Goal: Transaction & Acquisition: Book appointment/travel/reservation

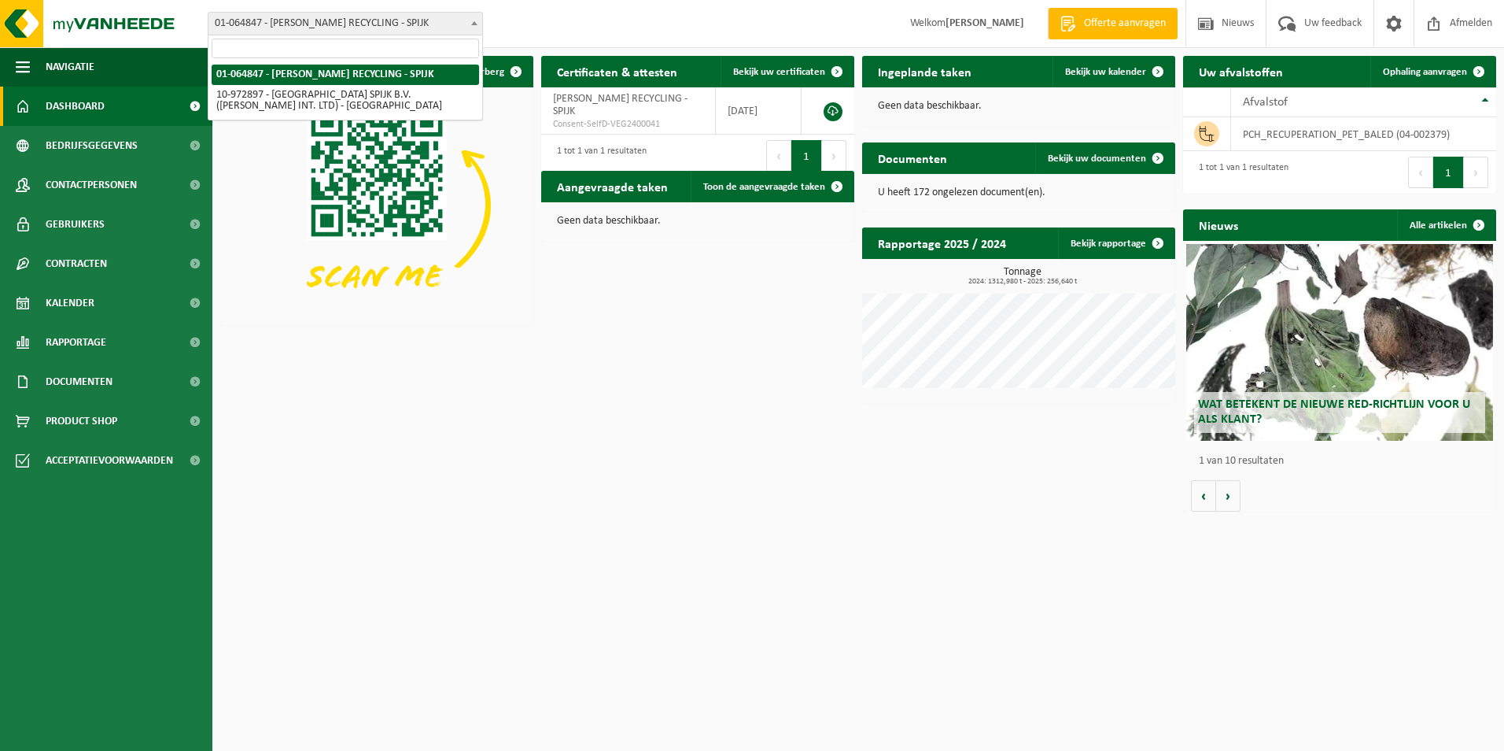
click at [358, 20] on span "01-064847 - [PERSON_NAME] RECYCLING - SPIJK" at bounding box center [346, 24] width 274 height 22
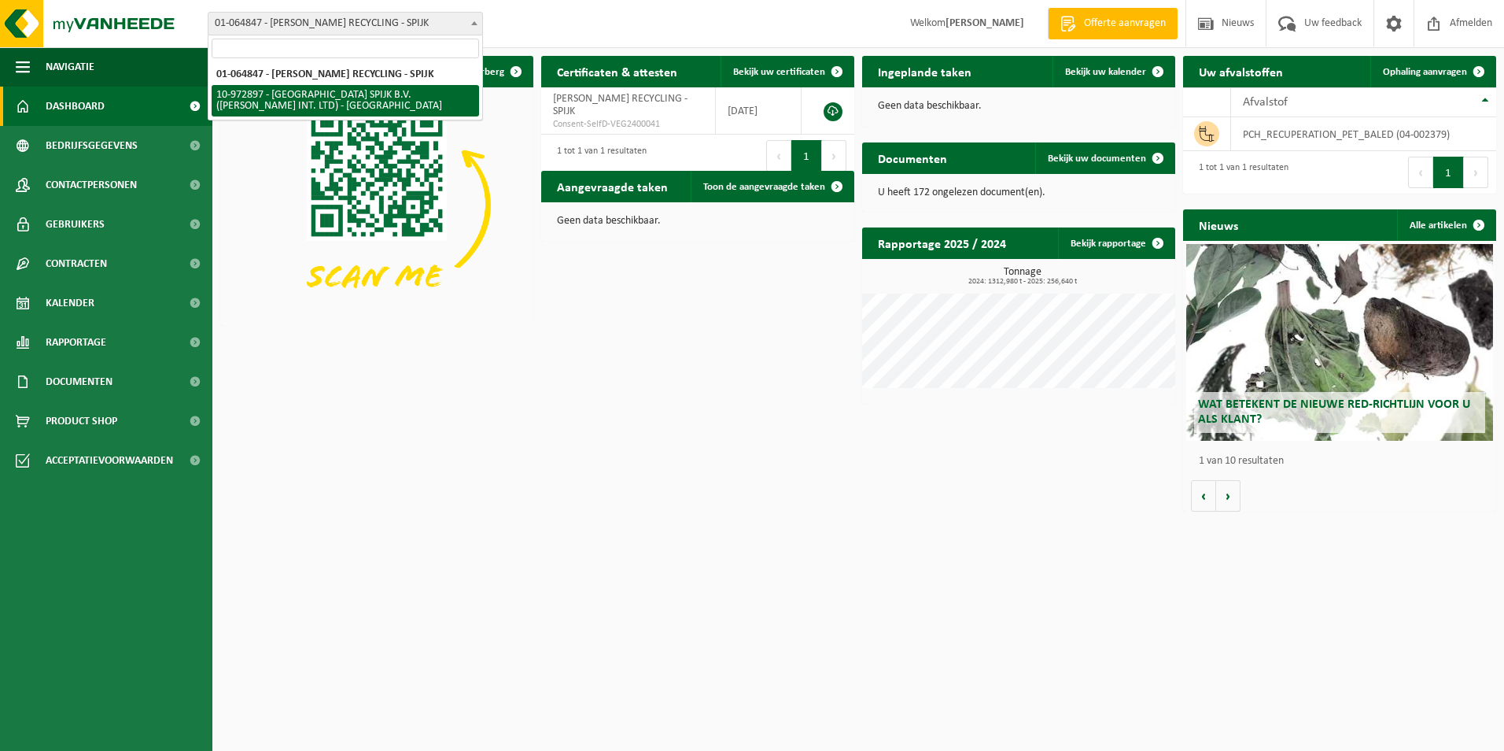
select select "156661"
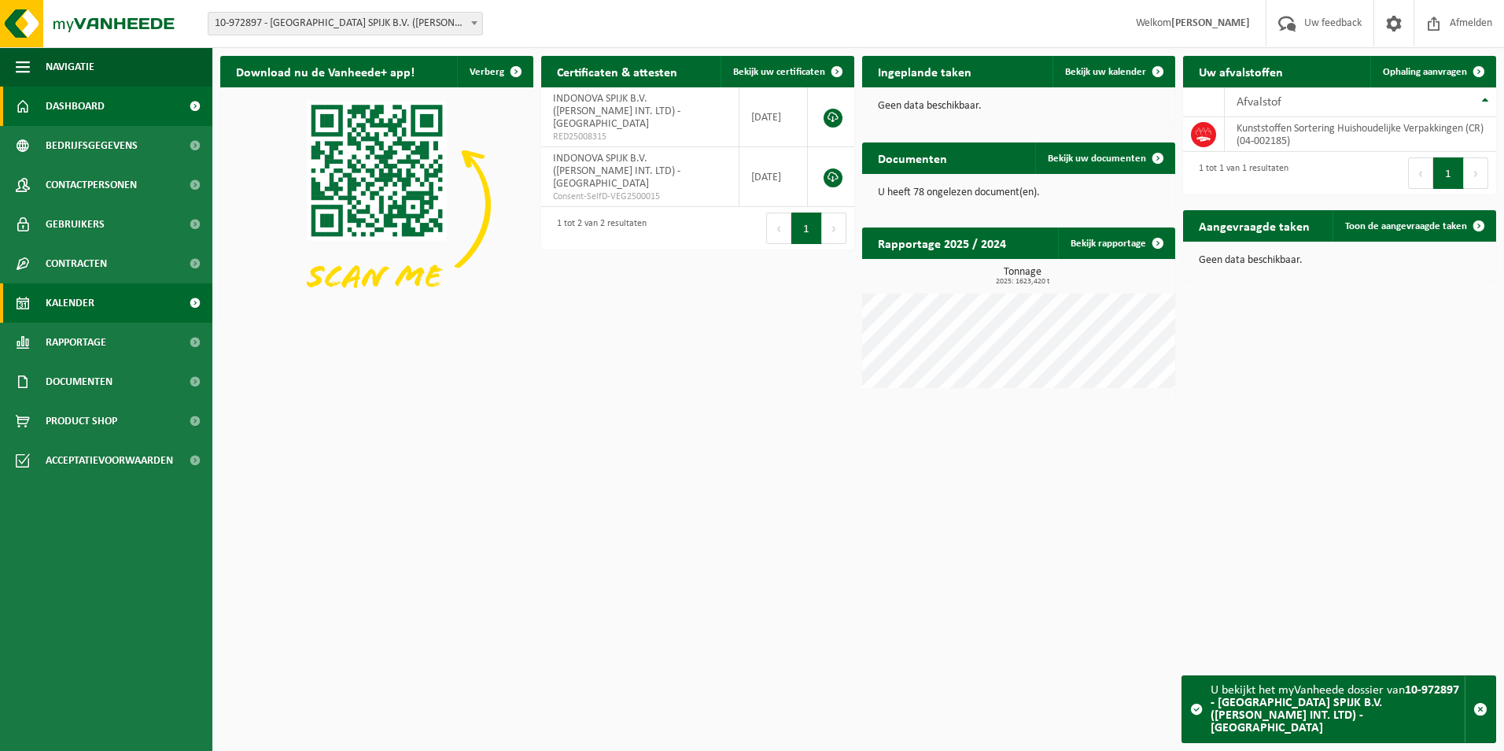
click at [140, 305] on link "Kalender" at bounding box center [106, 302] width 212 height 39
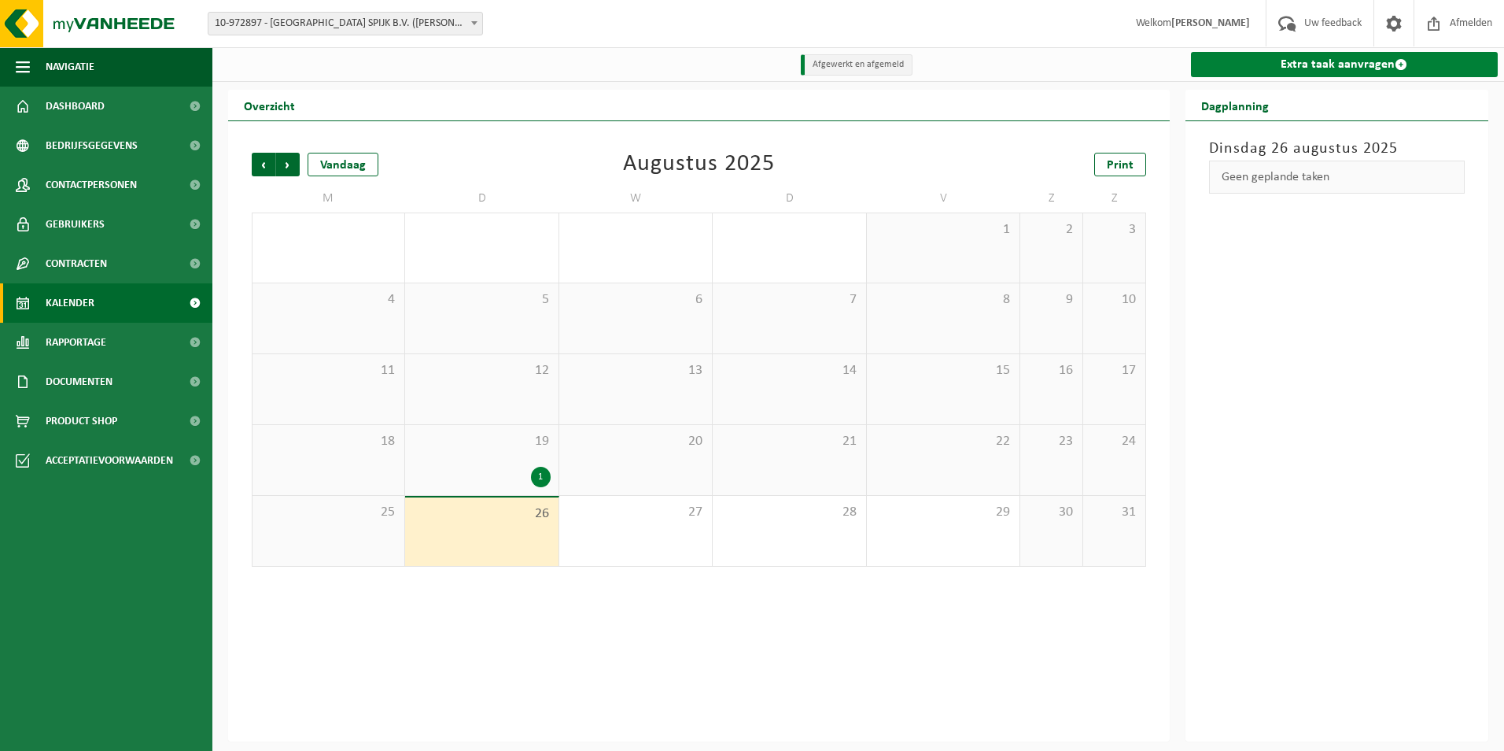
click at [1253, 63] on link "Extra taak aanvragen" at bounding box center [1345, 64] width 308 height 25
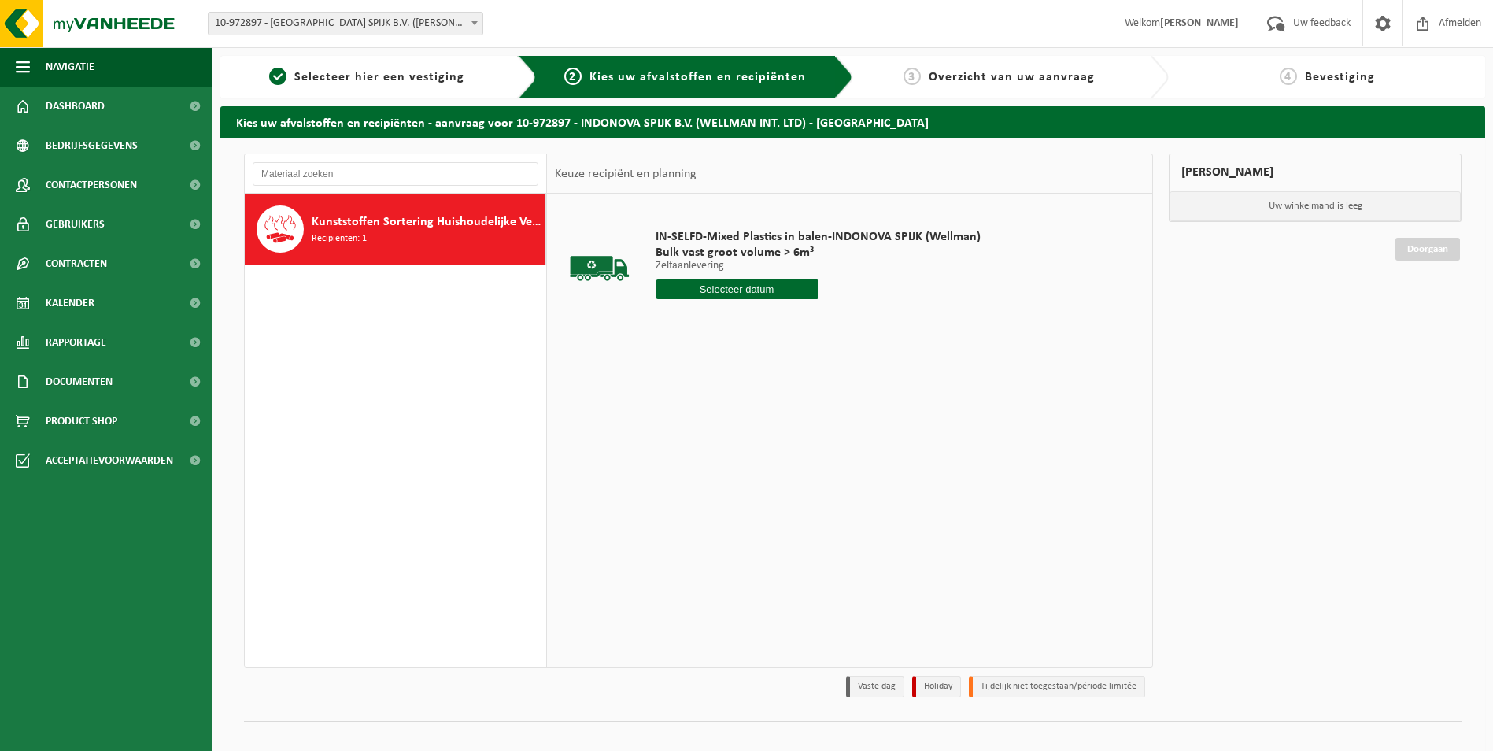
click at [736, 288] on input "text" at bounding box center [736, 289] width 163 height 20
click at [688, 290] on input "text" at bounding box center [736, 289] width 163 height 20
click at [748, 478] on div "28" at bounding box center [753, 479] width 28 height 25
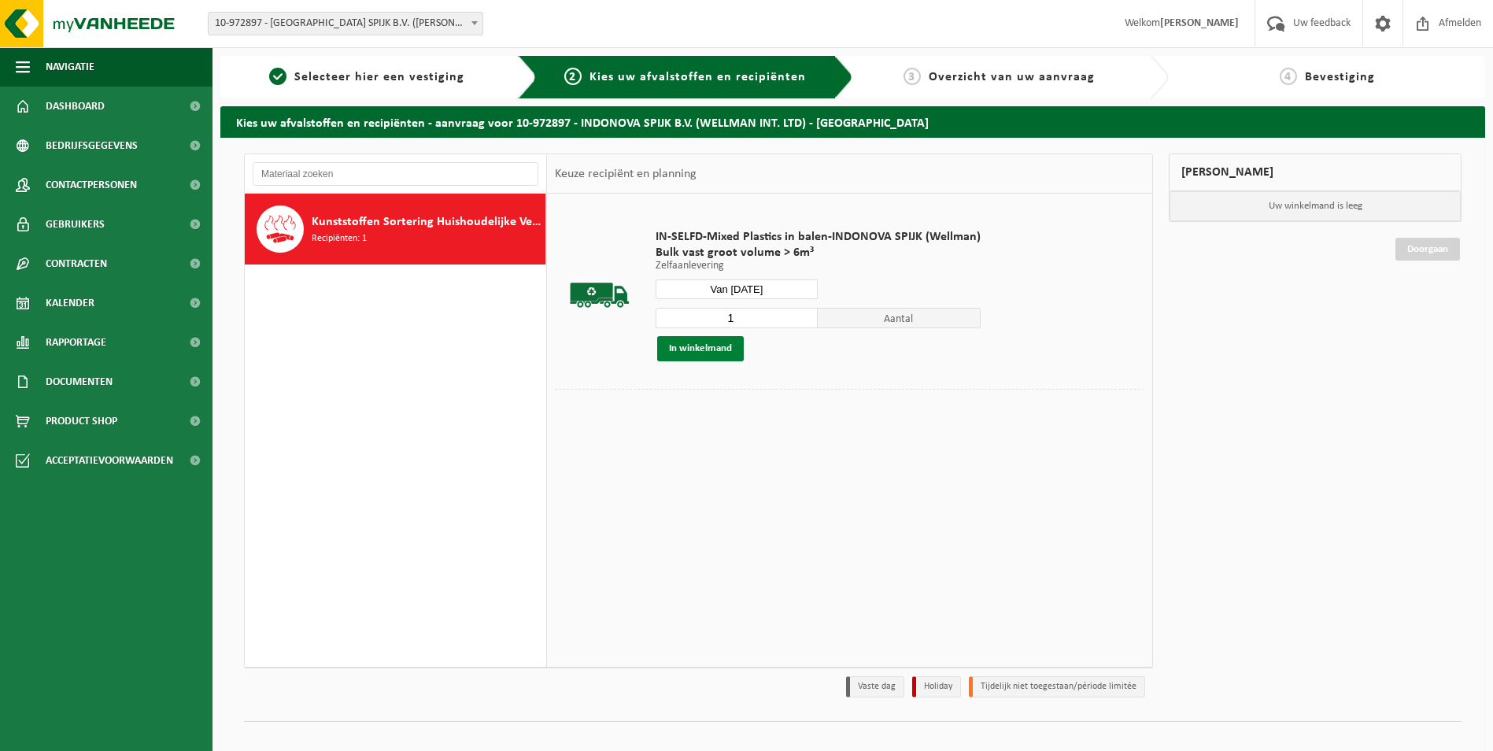
click at [694, 345] on button "In winkelmand" at bounding box center [700, 348] width 87 height 25
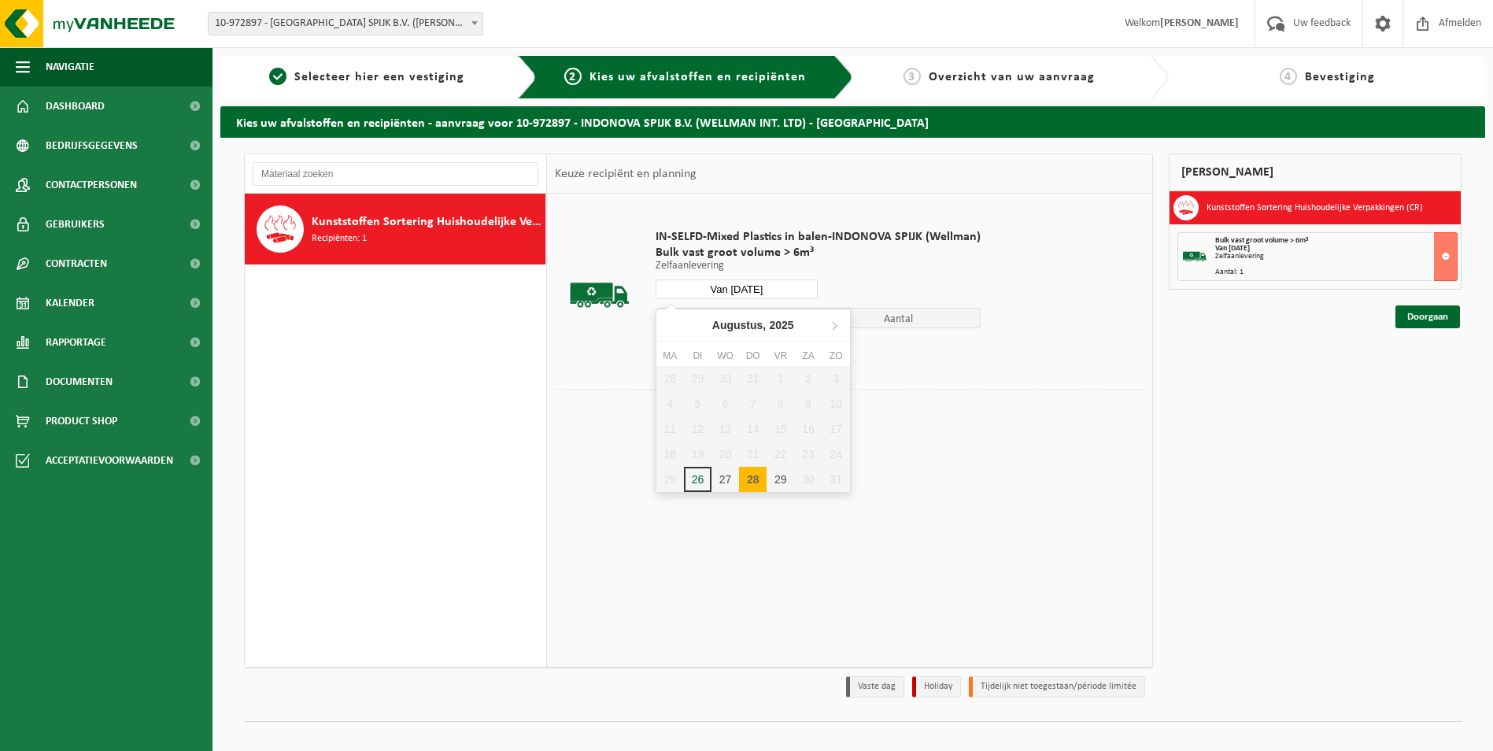
click at [739, 289] on input "Van 2025-08-28" at bounding box center [736, 289] width 163 height 20
click at [784, 479] on div "29" at bounding box center [780, 479] width 28 height 25
click at [692, 350] on button "In winkelmand" at bounding box center [700, 348] width 87 height 25
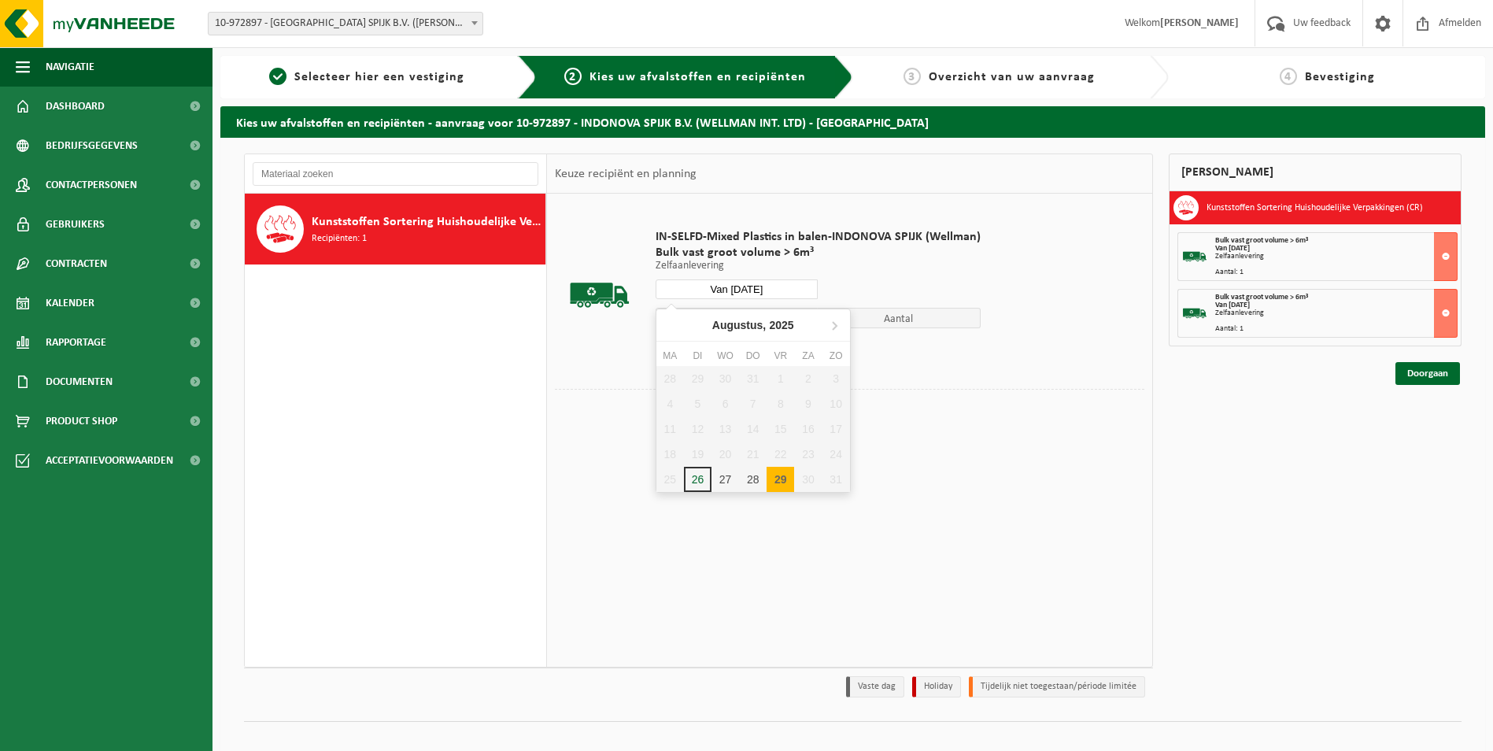
click at [745, 288] on input "Van 2025-08-29" at bounding box center [736, 289] width 163 height 20
click at [835, 323] on icon at bounding box center [834, 326] width 4 height 8
click at [724, 378] on div "3" at bounding box center [725, 378] width 28 height 25
click at [714, 349] on button "In winkelmand" at bounding box center [700, 348] width 87 height 25
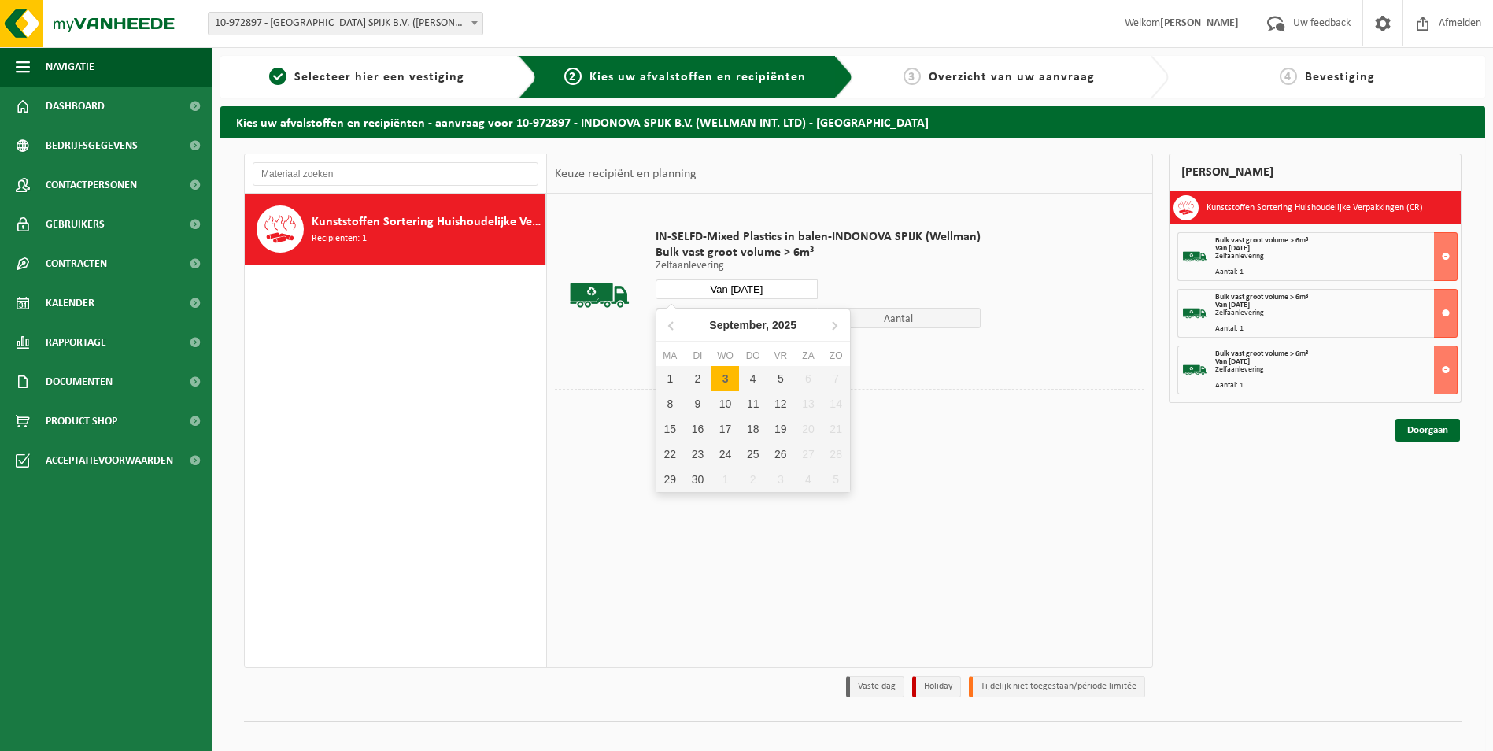
click at [730, 286] on input "Van 2025-09-03" at bounding box center [736, 289] width 163 height 20
click at [748, 376] on div "4" at bounding box center [753, 378] width 28 height 25
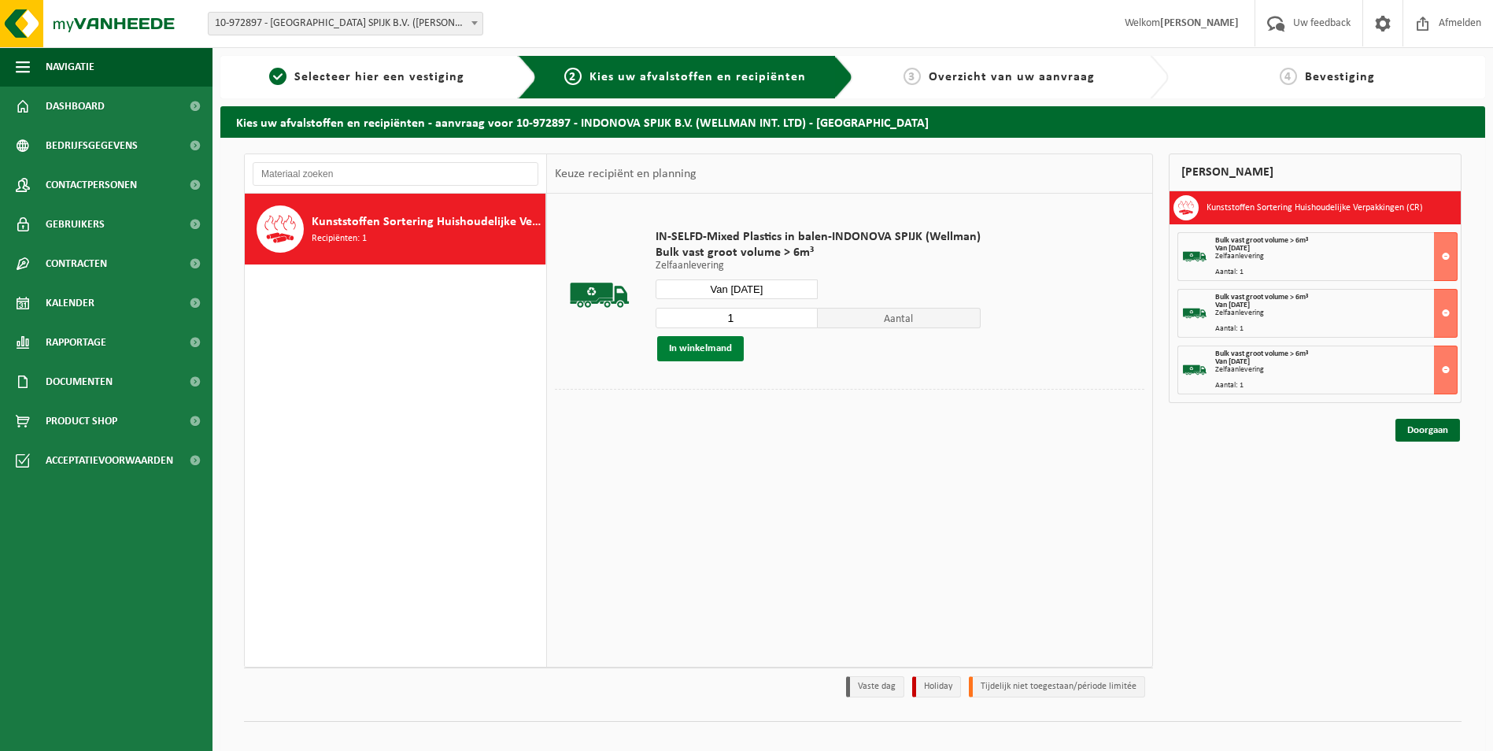
click at [709, 348] on button "In winkelmand" at bounding box center [700, 348] width 87 height 25
click at [746, 288] on input "Van 2025-09-04" at bounding box center [736, 289] width 163 height 20
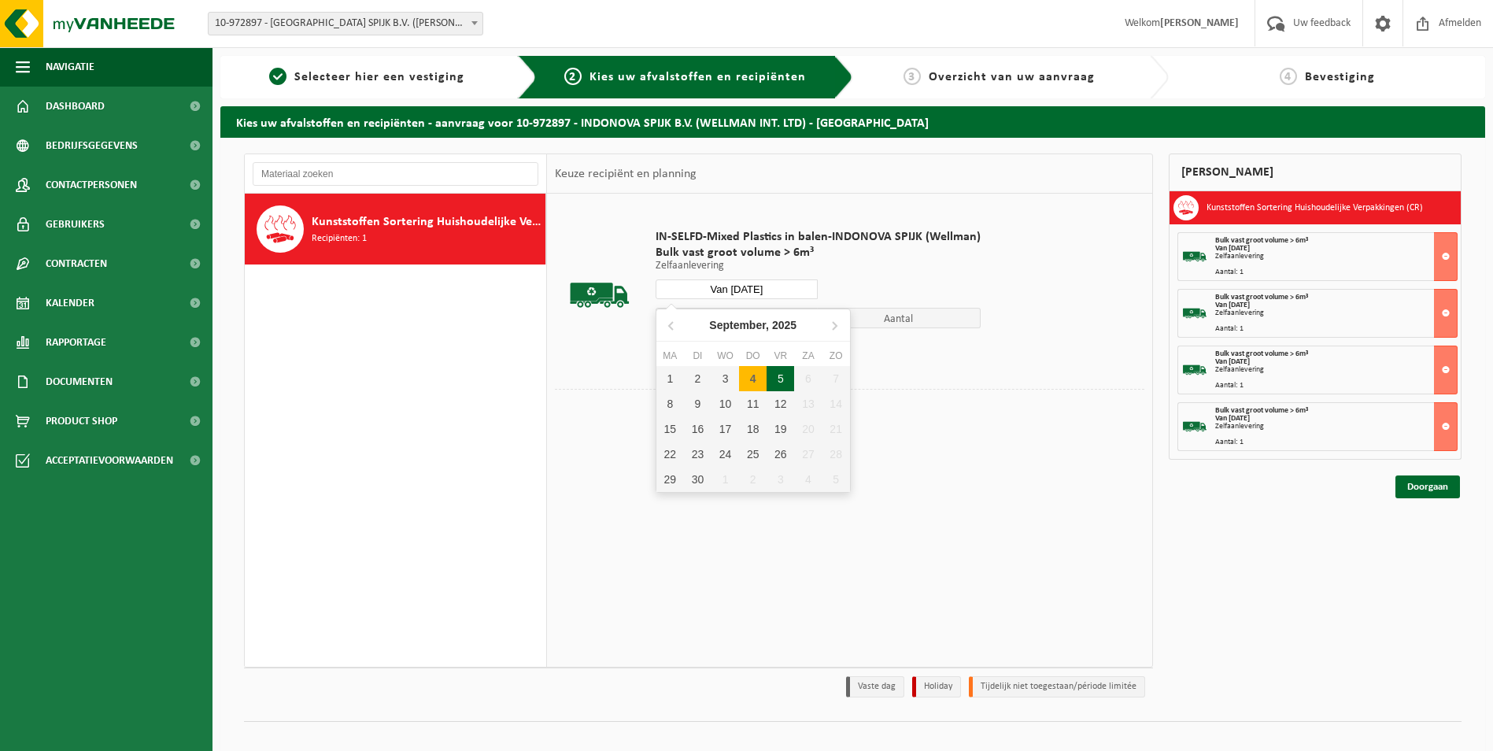
click at [773, 374] on div "5" at bounding box center [780, 378] width 28 height 25
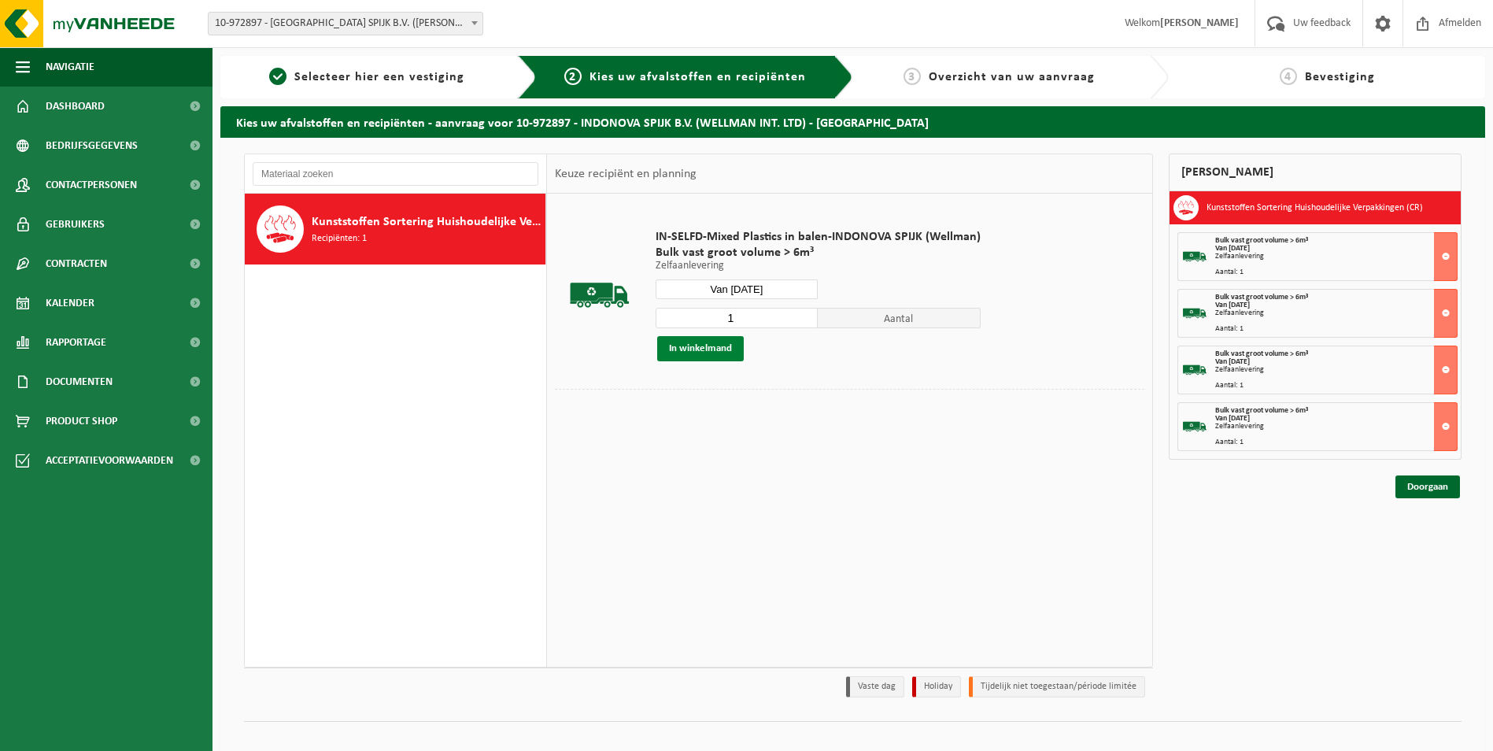
click at [708, 348] on button "In winkelmand" at bounding box center [700, 348] width 87 height 25
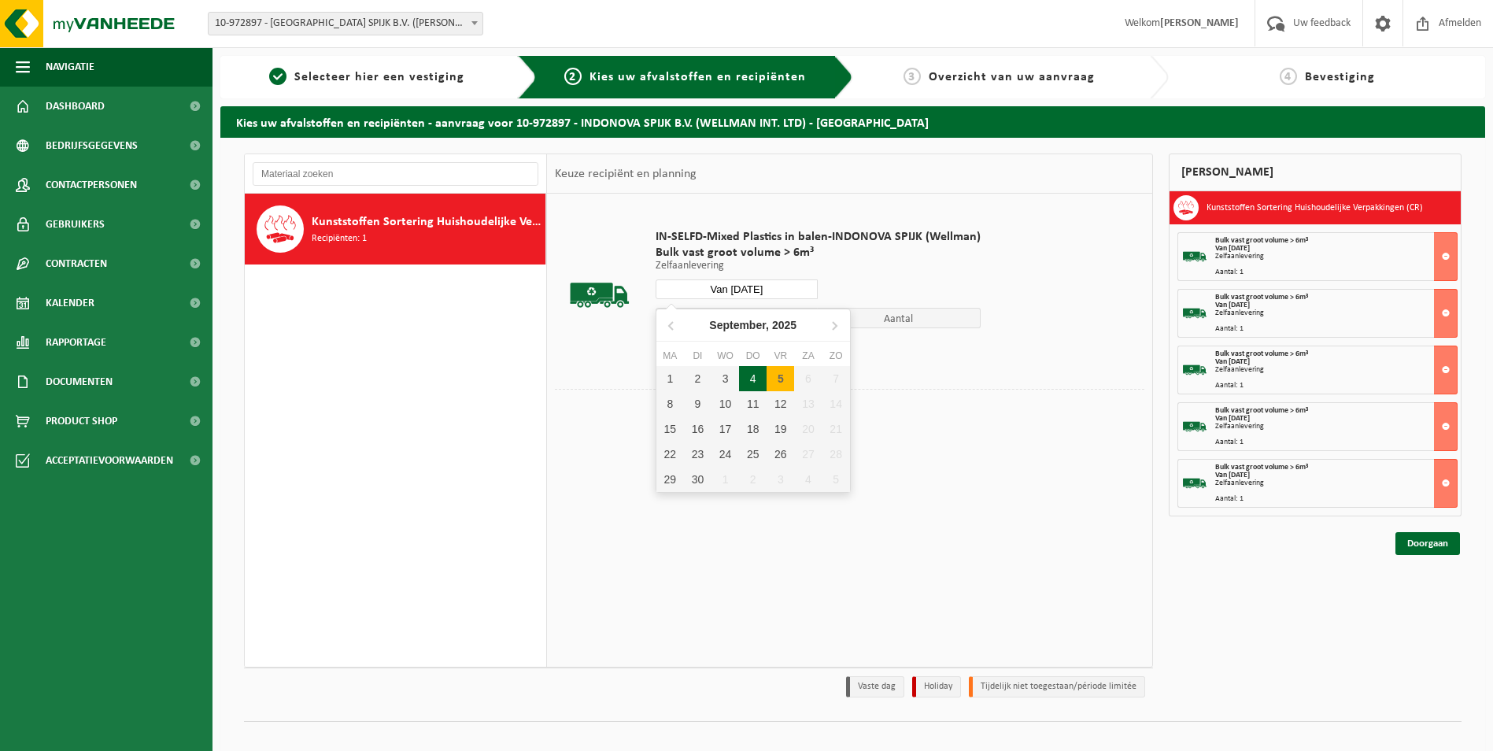
click at [739, 287] on input "Van 2025-09-05" at bounding box center [736, 289] width 163 height 20
click at [725, 400] on div "10" at bounding box center [725, 403] width 28 height 25
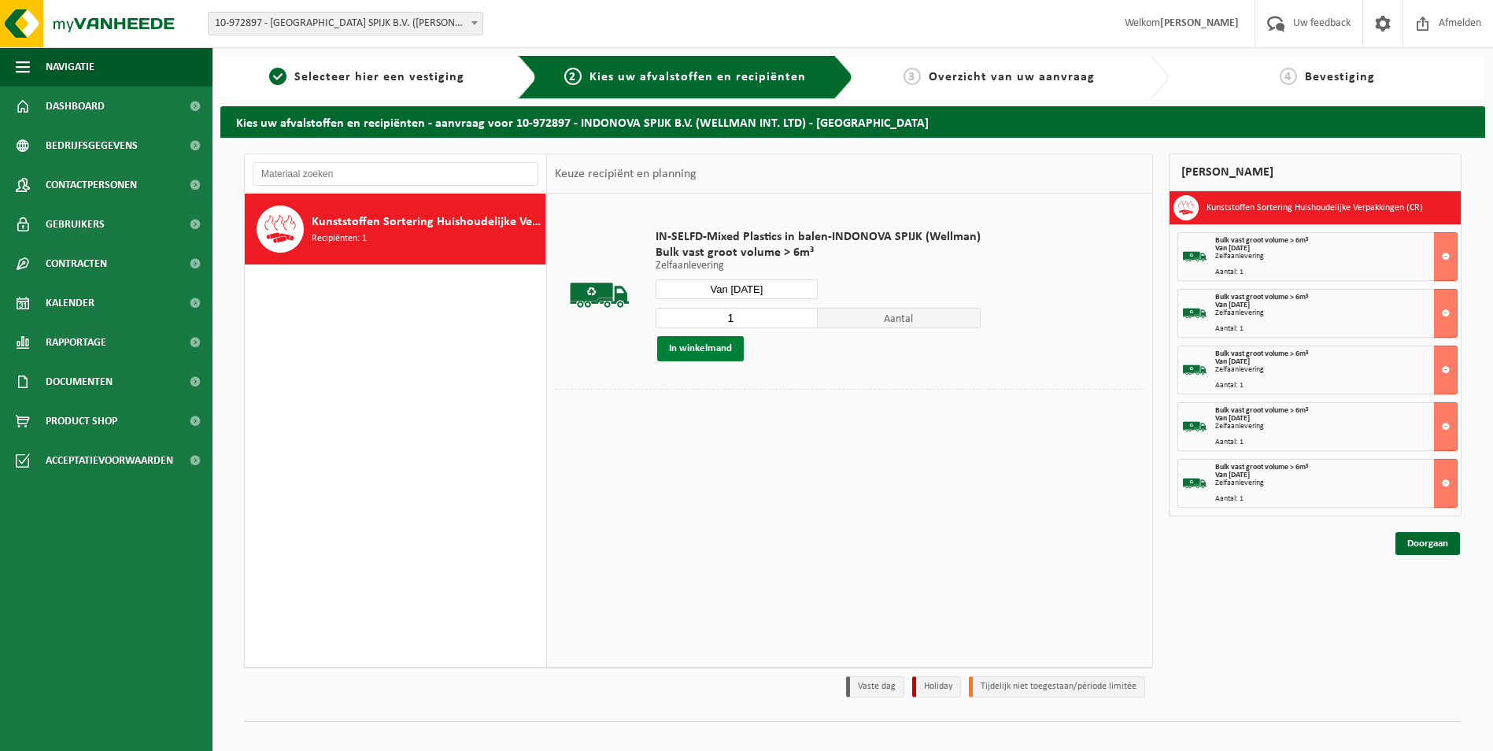
click at [702, 343] on button "In winkelmand" at bounding box center [700, 348] width 87 height 25
click at [714, 286] on input "Van 2025-09-10" at bounding box center [736, 289] width 163 height 20
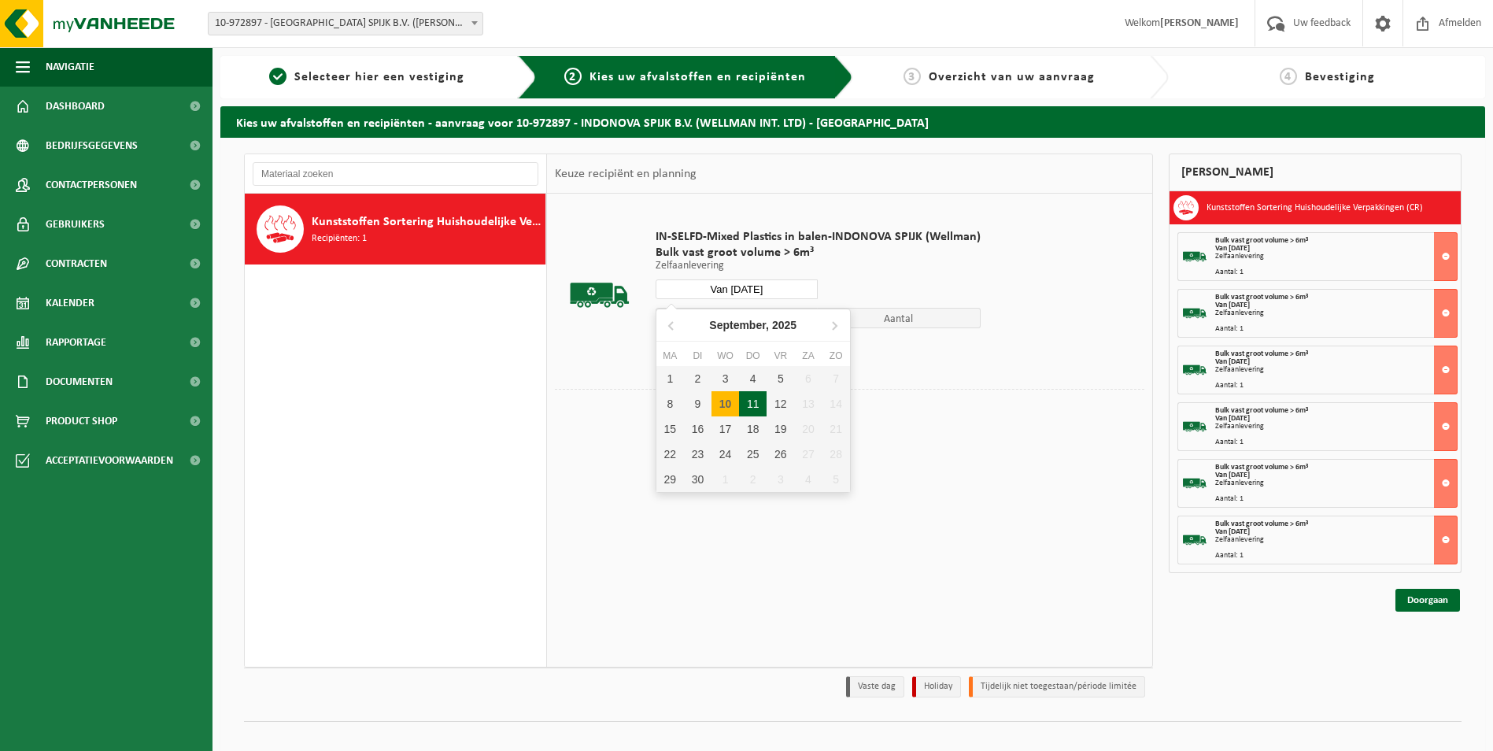
click at [755, 406] on div "11" at bounding box center [753, 403] width 28 height 25
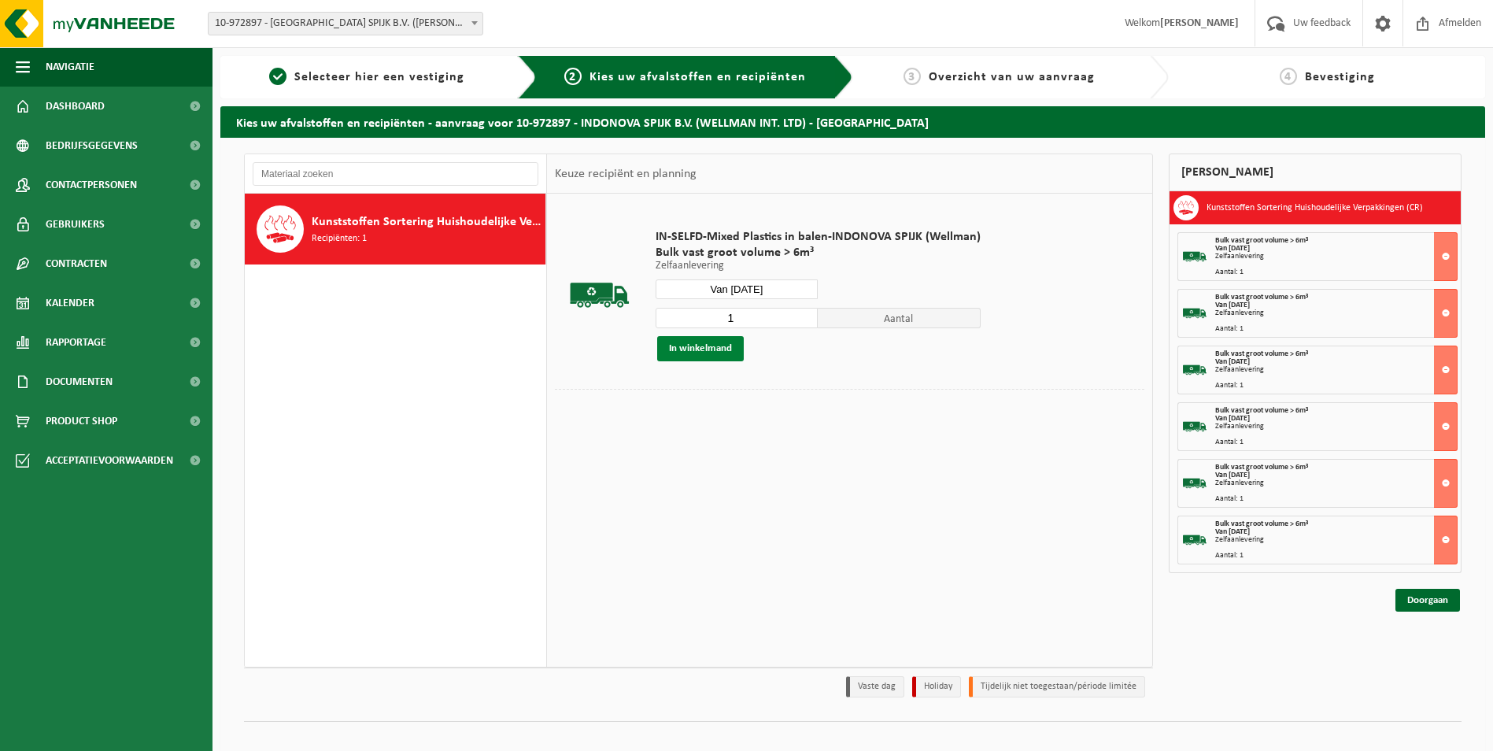
click at [714, 347] on button "In winkelmand" at bounding box center [700, 348] width 87 height 25
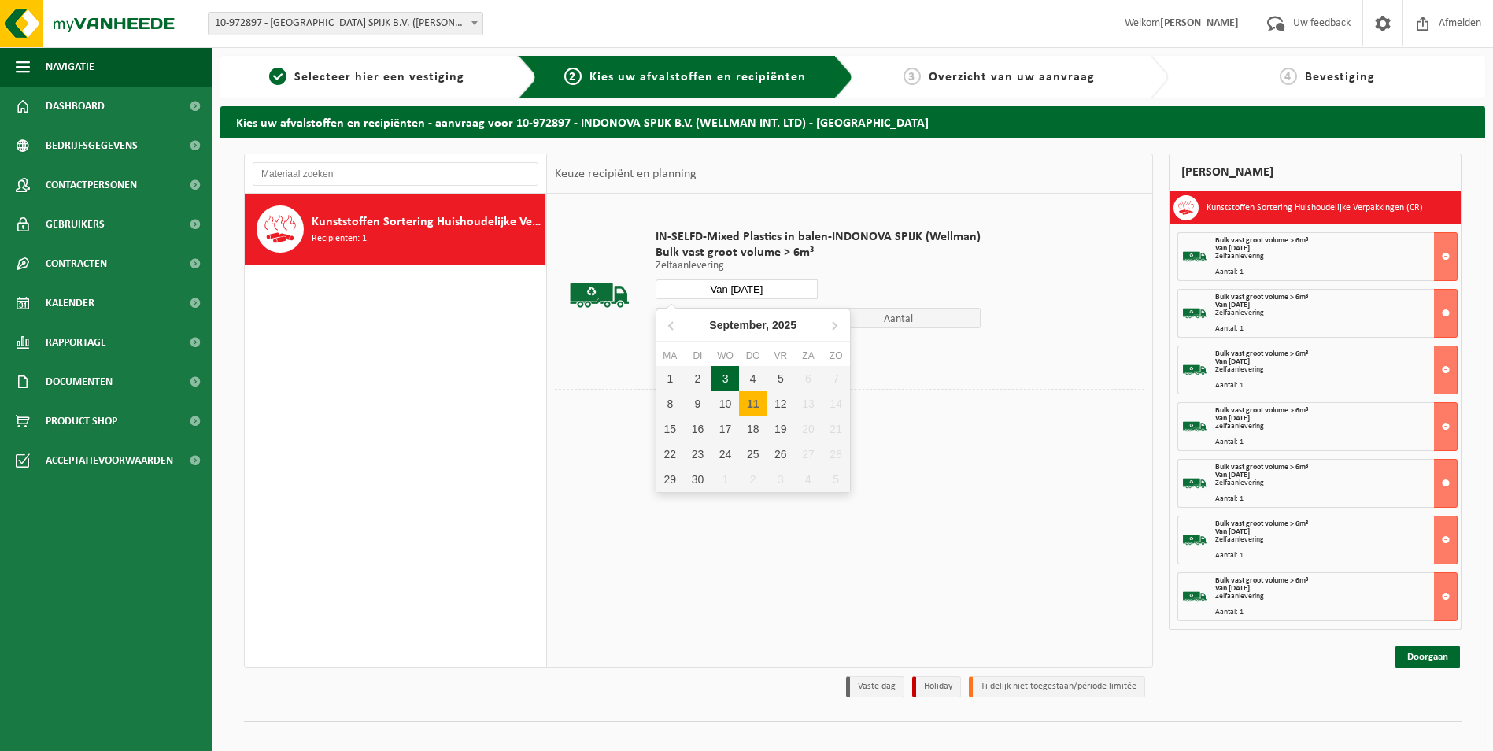
click at [744, 291] on input "Van 2025-09-11" at bounding box center [736, 289] width 163 height 20
click at [771, 397] on div "12" at bounding box center [780, 403] width 28 height 25
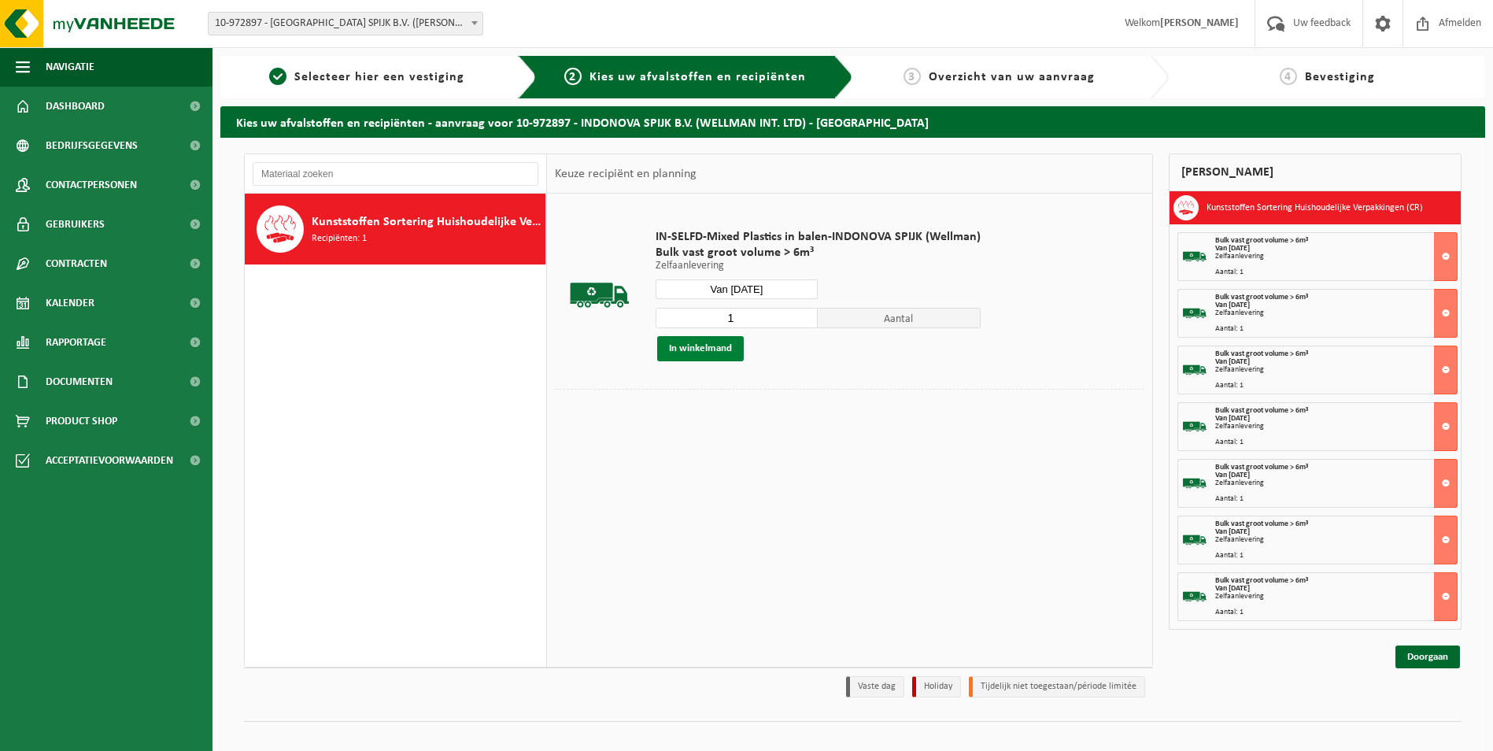
click at [718, 353] on button "In winkelmand" at bounding box center [700, 348] width 87 height 25
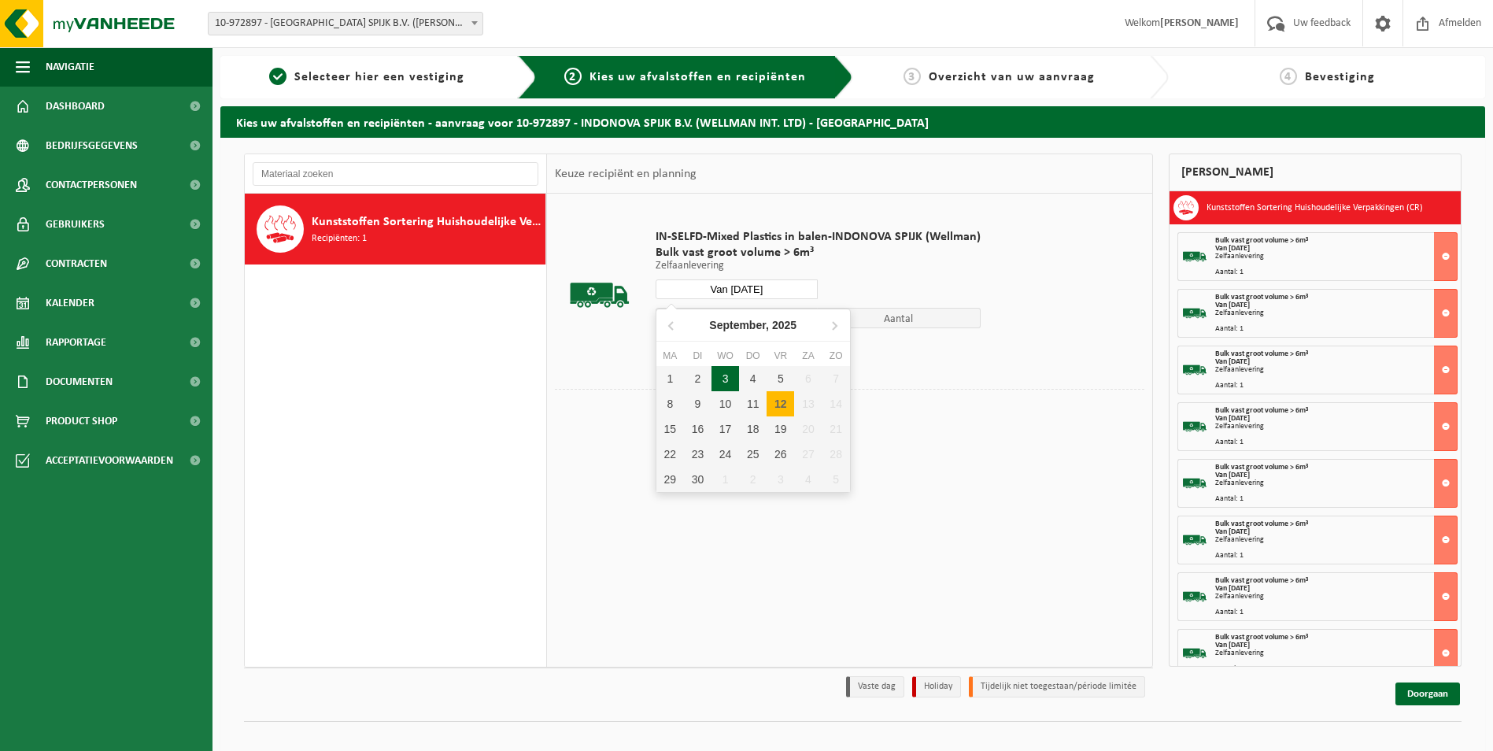
click at [734, 288] on input "Van 2025-09-12" at bounding box center [736, 289] width 163 height 20
click at [701, 448] on div "23" at bounding box center [698, 453] width 28 height 25
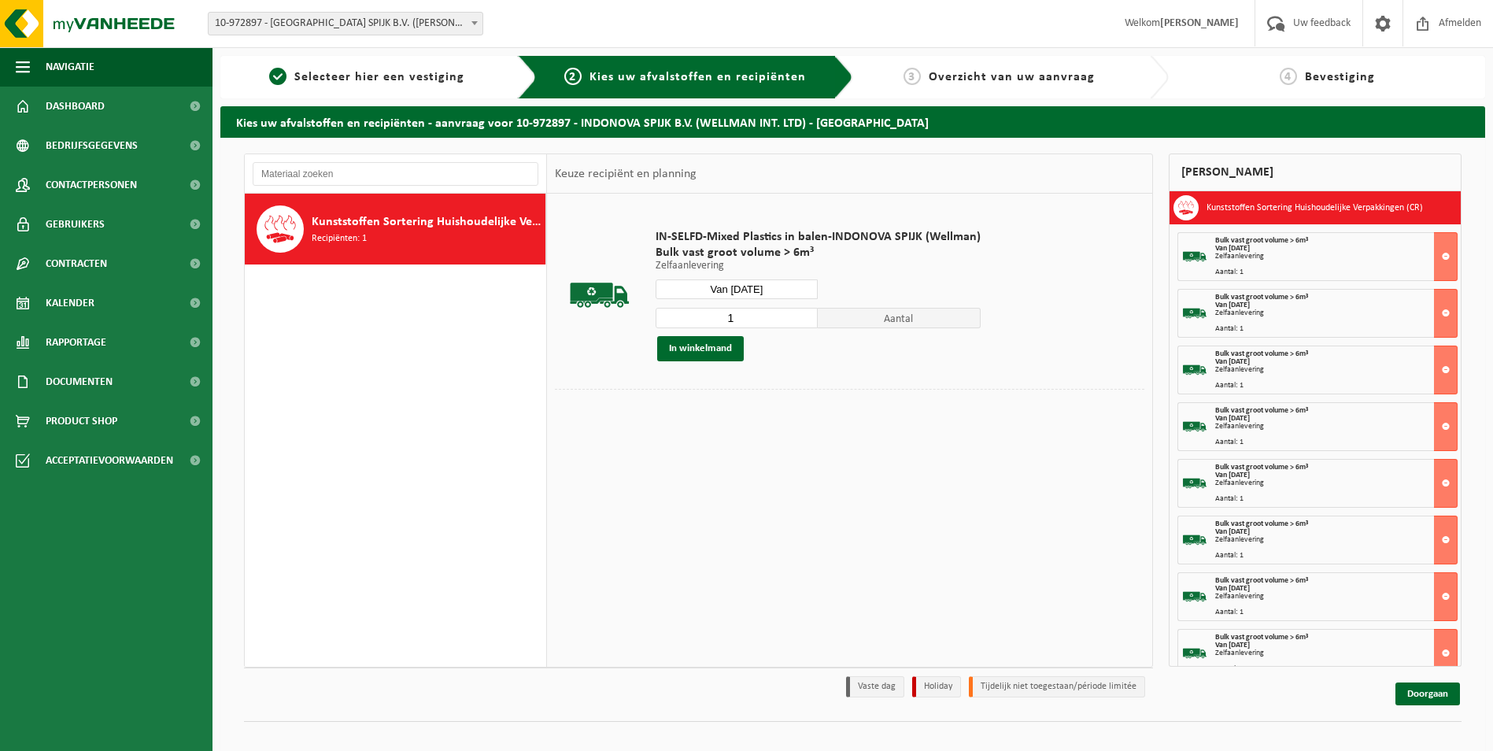
click at [726, 288] on input "Van 2025-09-23" at bounding box center [736, 289] width 163 height 20
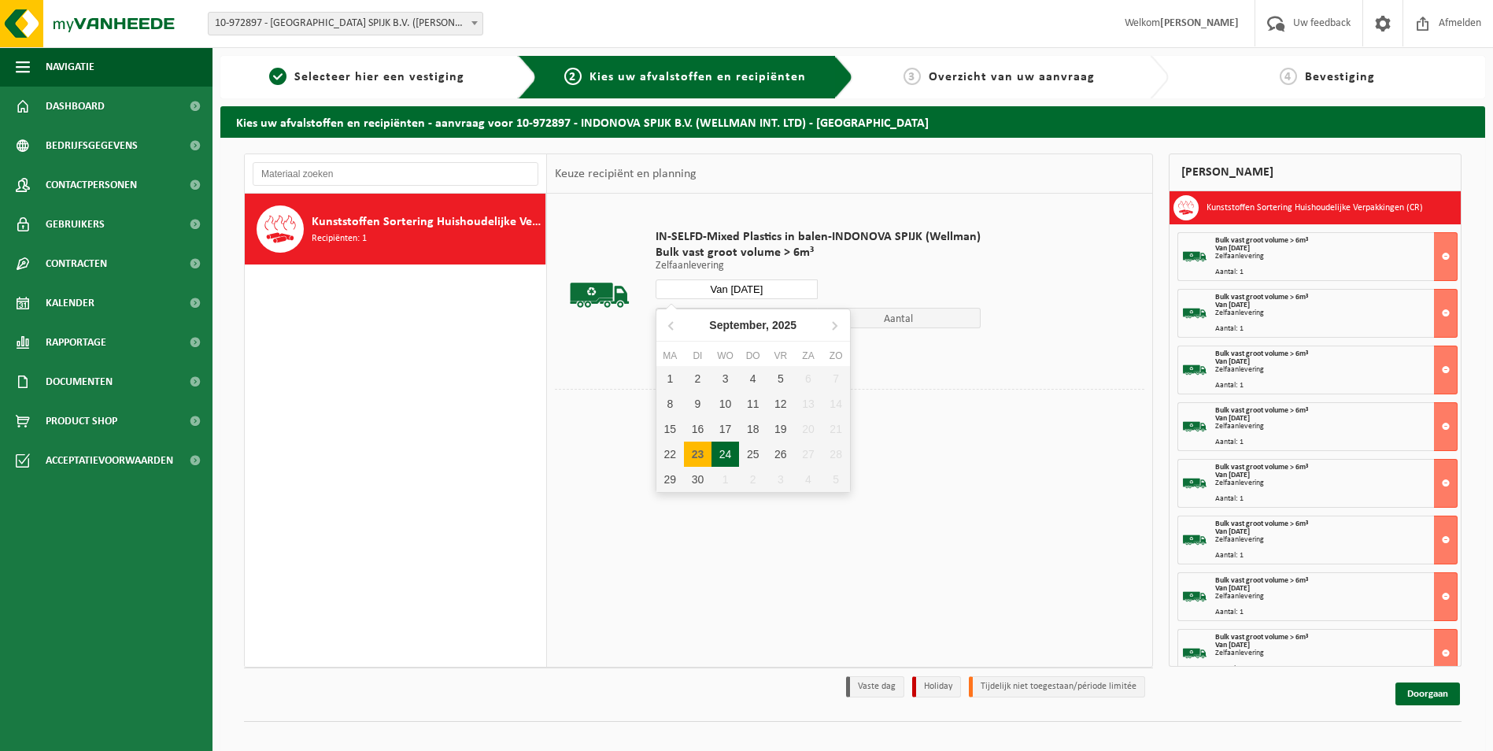
click at [720, 453] on div "24" at bounding box center [725, 453] width 28 height 25
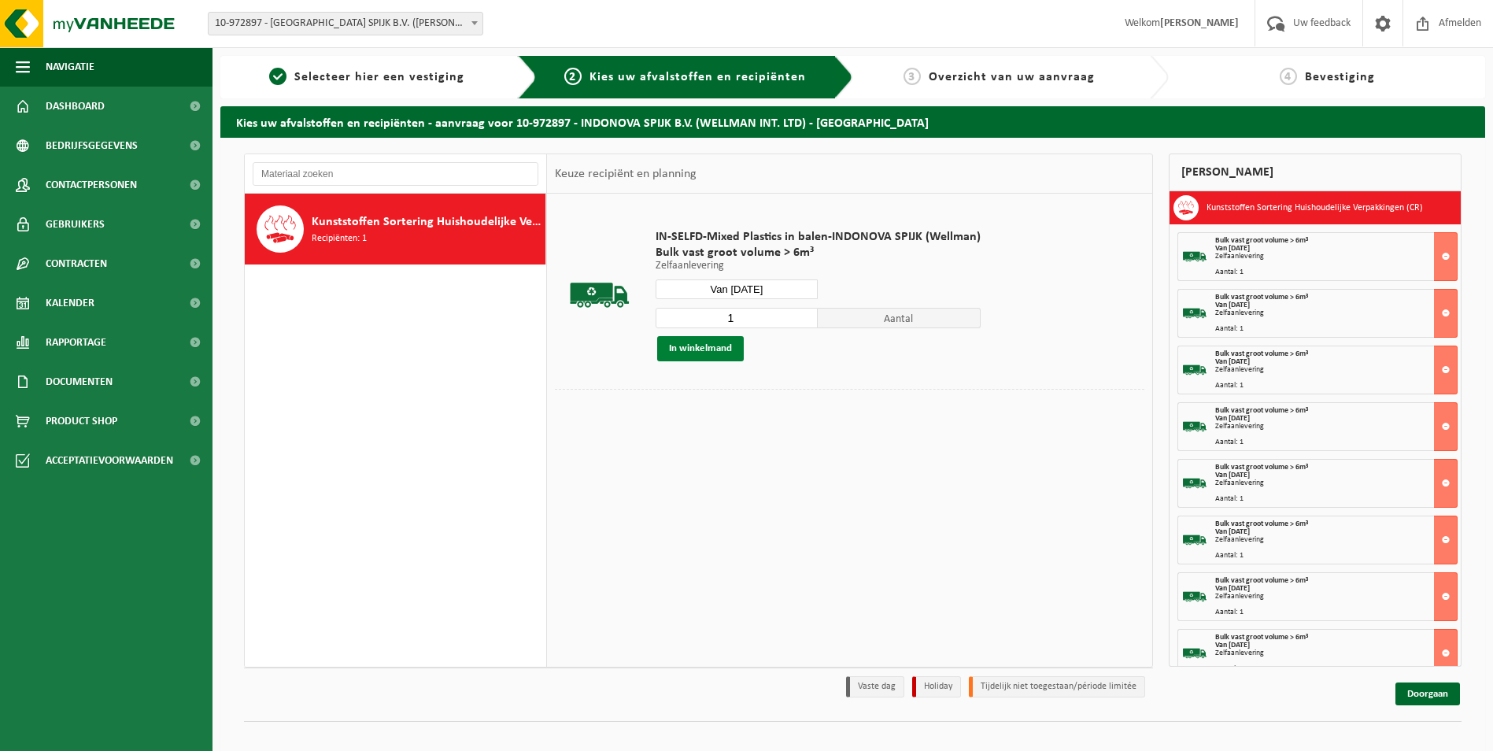
click at [696, 352] on button "In winkelmand" at bounding box center [700, 348] width 87 height 25
click at [749, 290] on input "Van 2025-09-24" at bounding box center [736, 289] width 163 height 20
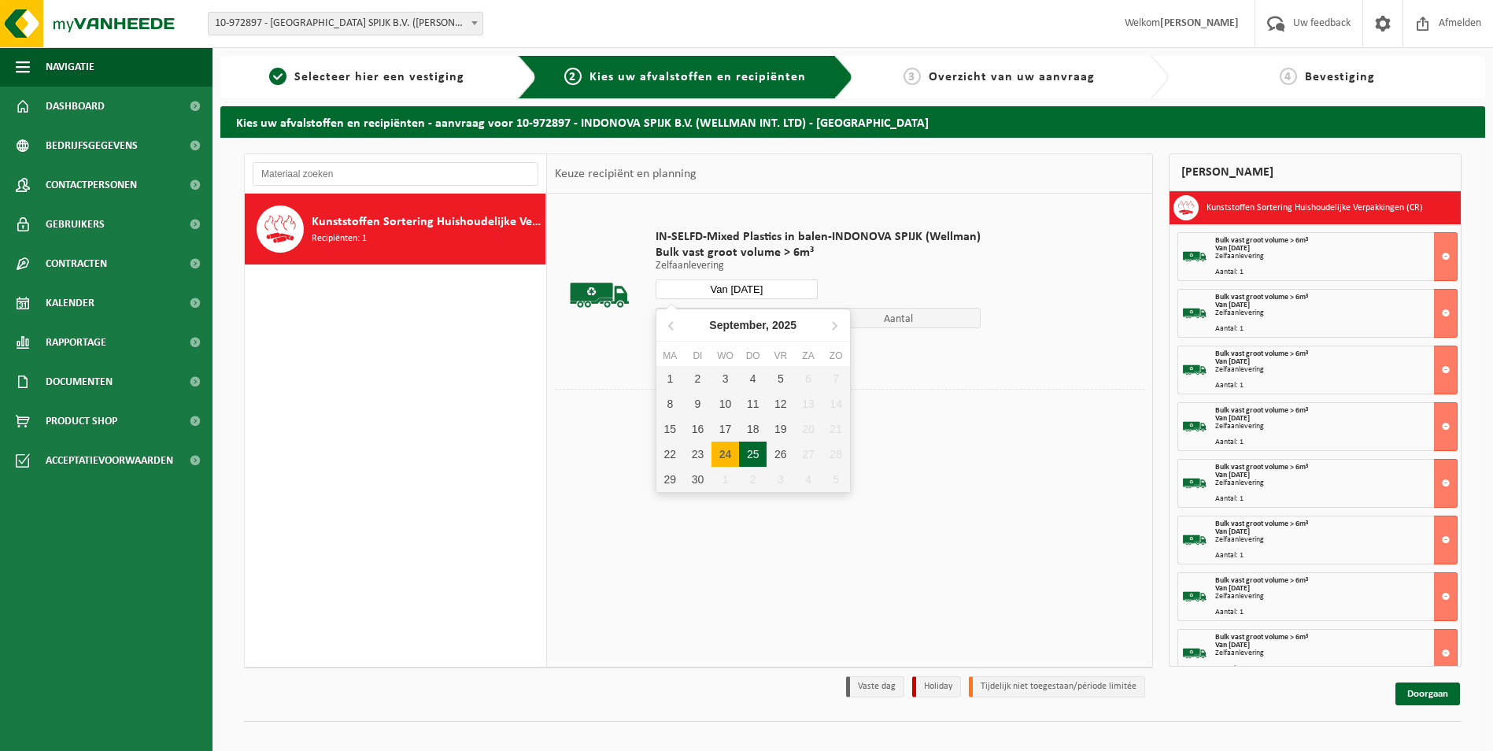
click at [755, 448] on div "25" at bounding box center [753, 453] width 28 height 25
type input "Van 2025-09-25"
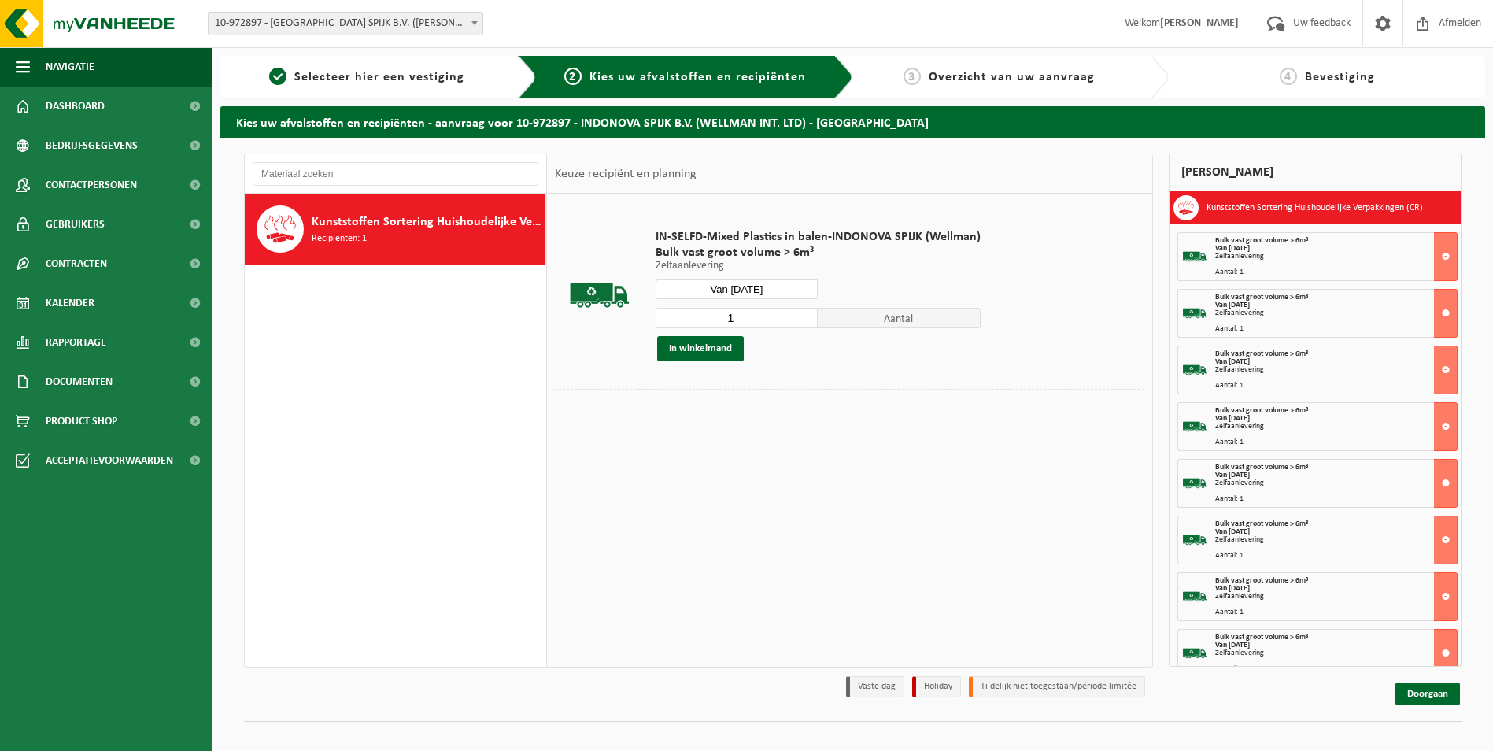
click at [729, 286] on input "Van 2025-09-25" at bounding box center [736, 289] width 163 height 20
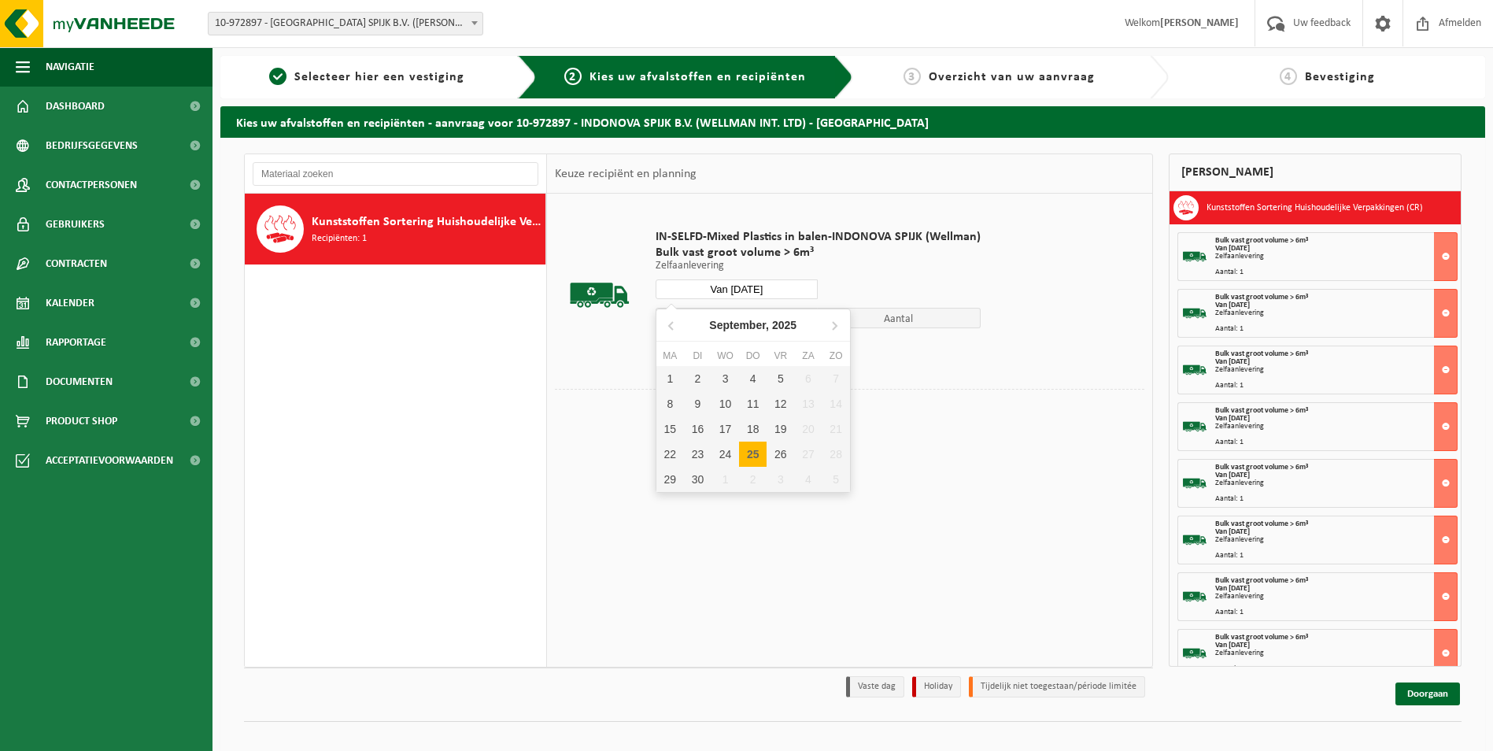
click at [757, 450] on div "25" at bounding box center [753, 453] width 28 height 25
click at [759, 448] on div "25" at bounding box center [753, 453] width 28 height 25
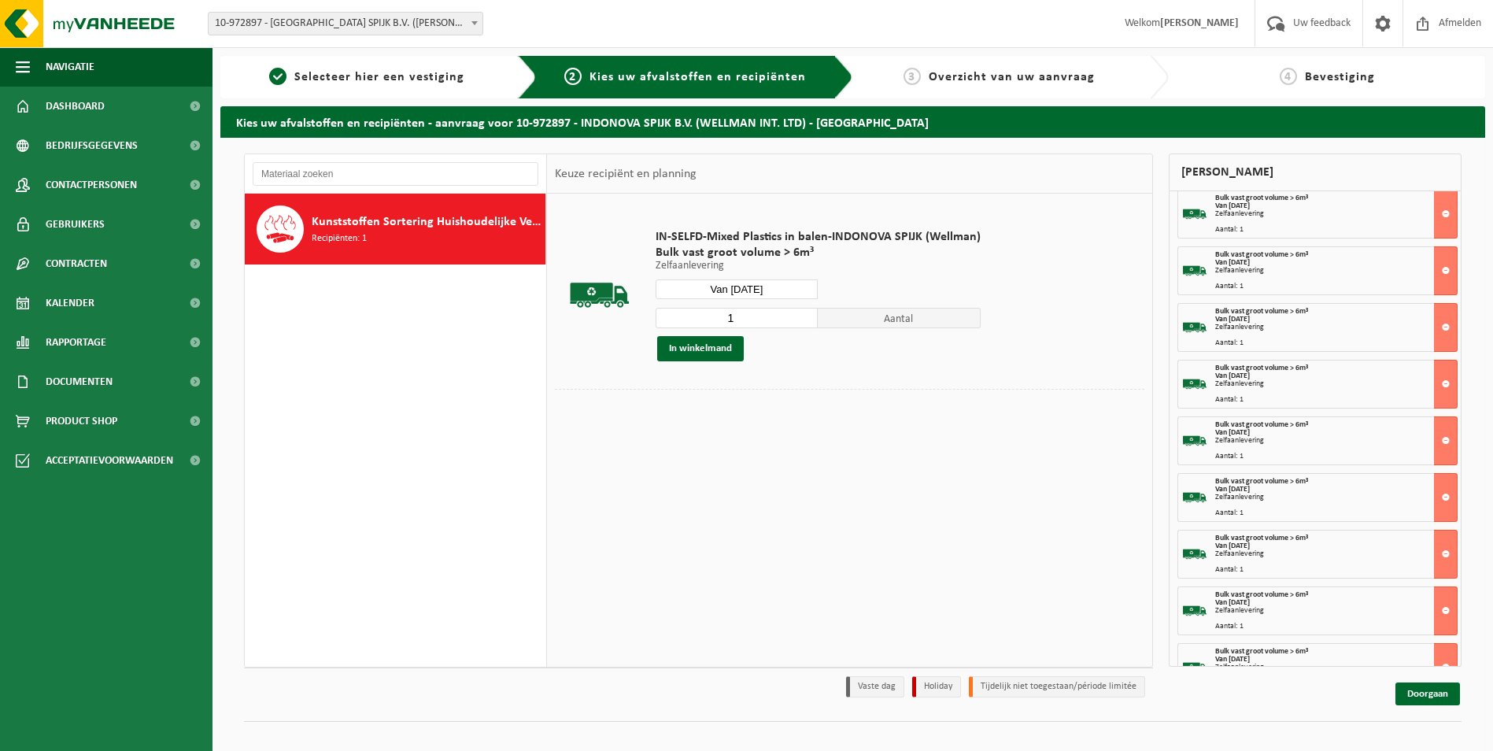
scroll to position [76, 0]
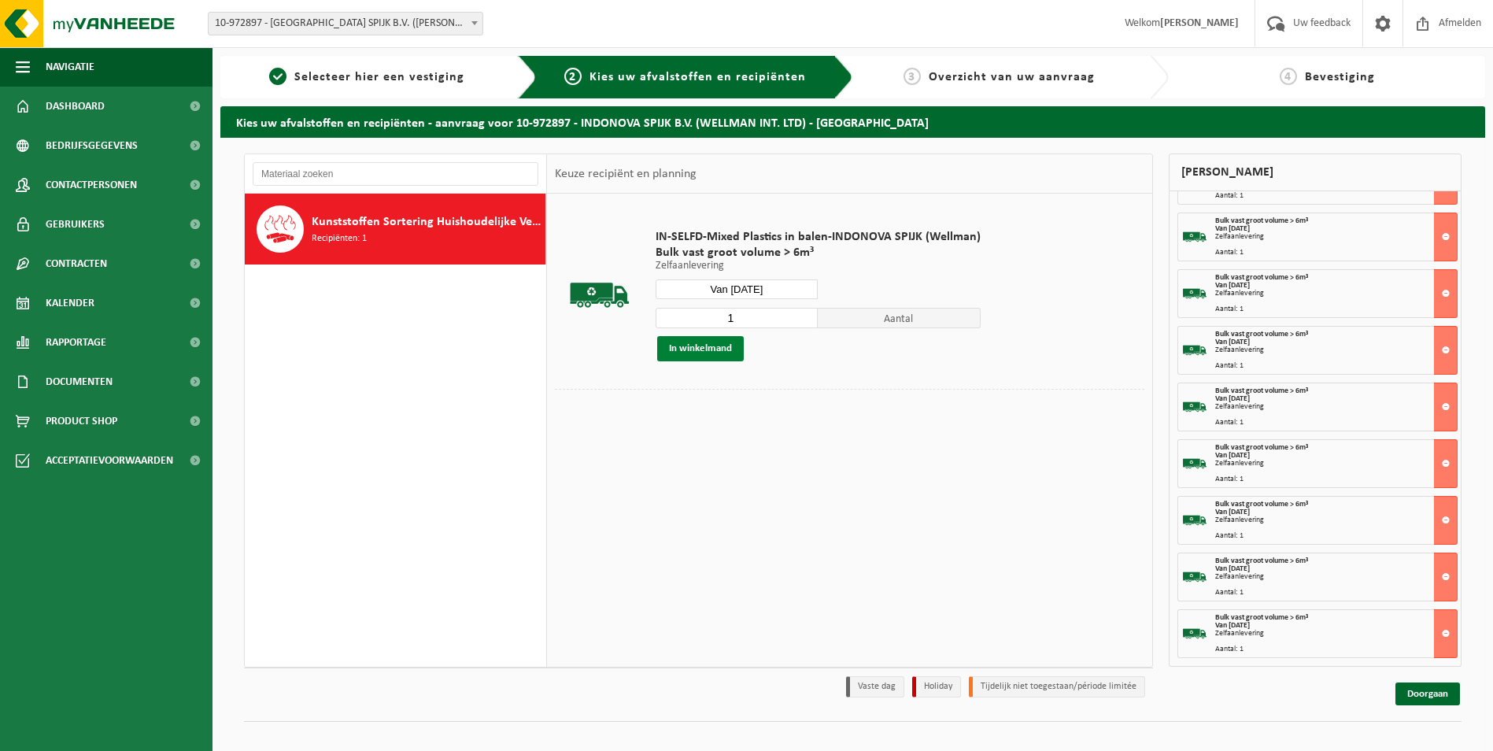
click at [721, 353] on button "In winkelmand" at bounding box center [700, 348] width 87 height 25
click at [764, 285] on input "Van 2025-09-25" at bounding box center [736, 289] width 163 height 20
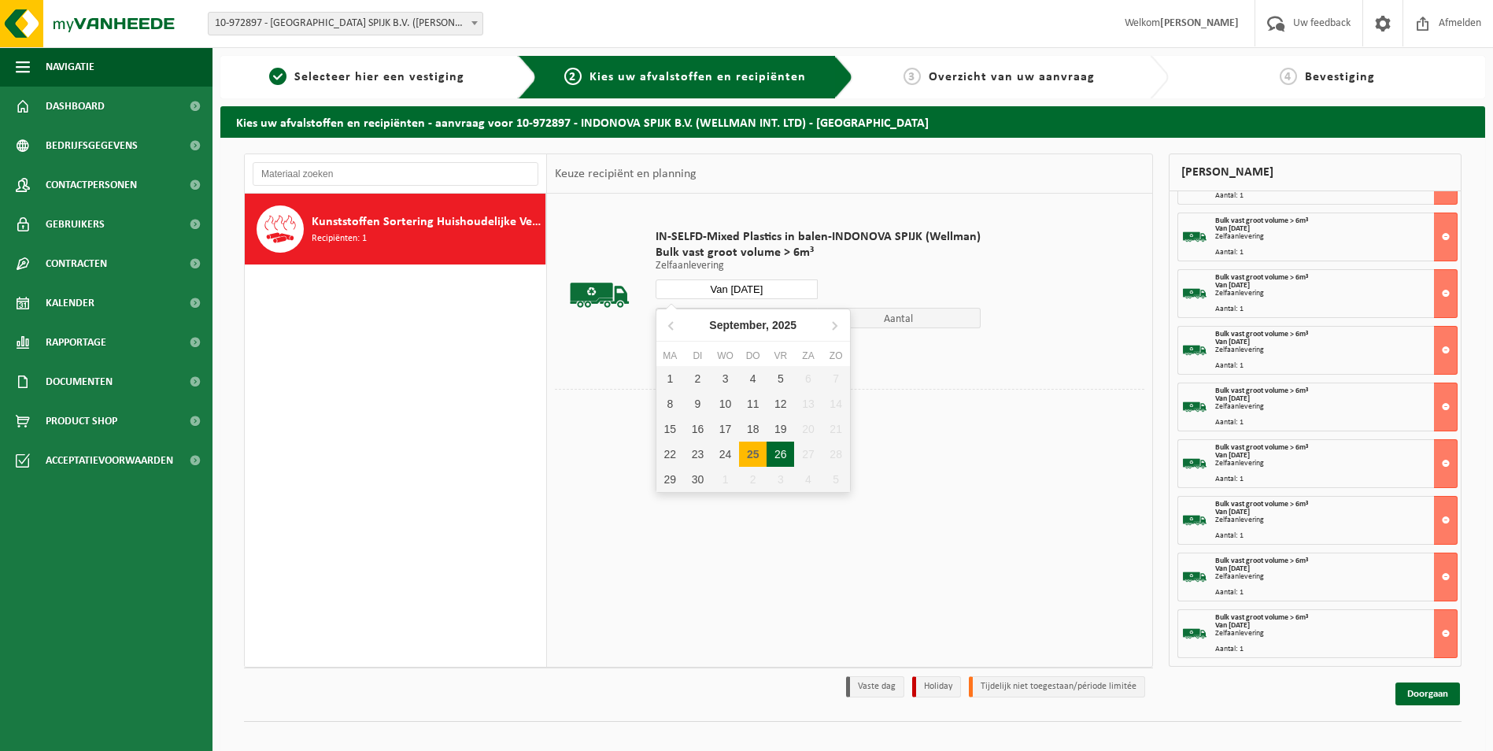
click at [778, 456] on div "26" at bounding box center [780, 453] width 28 height 25
type input "Van 2025-09-26"
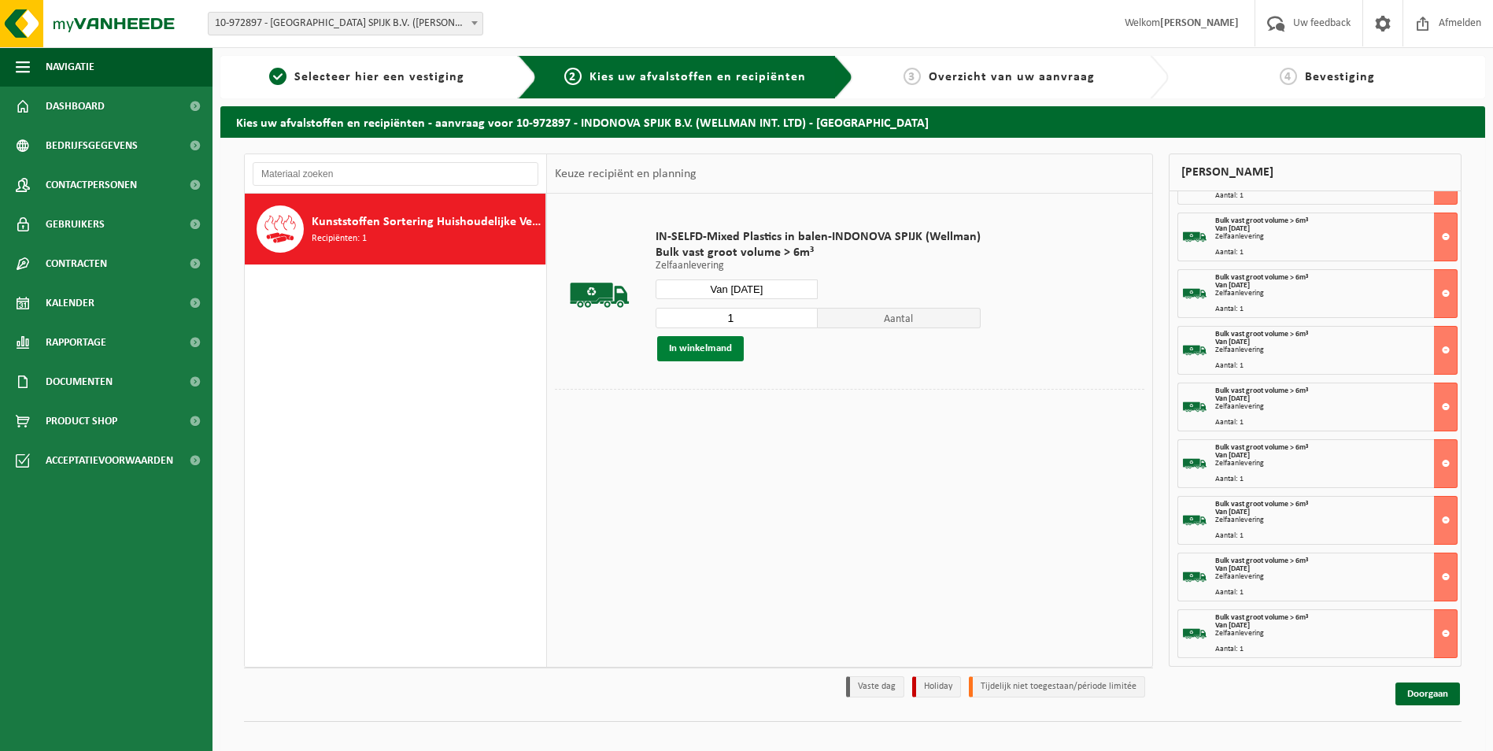
click at [700, 344] on button "In winkelmand" at bounding box center [700, 348] width 87 height 25
click at [788, 293] on input "Van 2025-09-26" at bounding box center [736, 289] width 163 height 20
click at [1033, 510] on div "IN-SELFD-Mixed Plastics in balen-INDONOVA SPIJK (Wellman) Bulk vast groot volum…" at bounding box center [849, 430] width 605 height 472
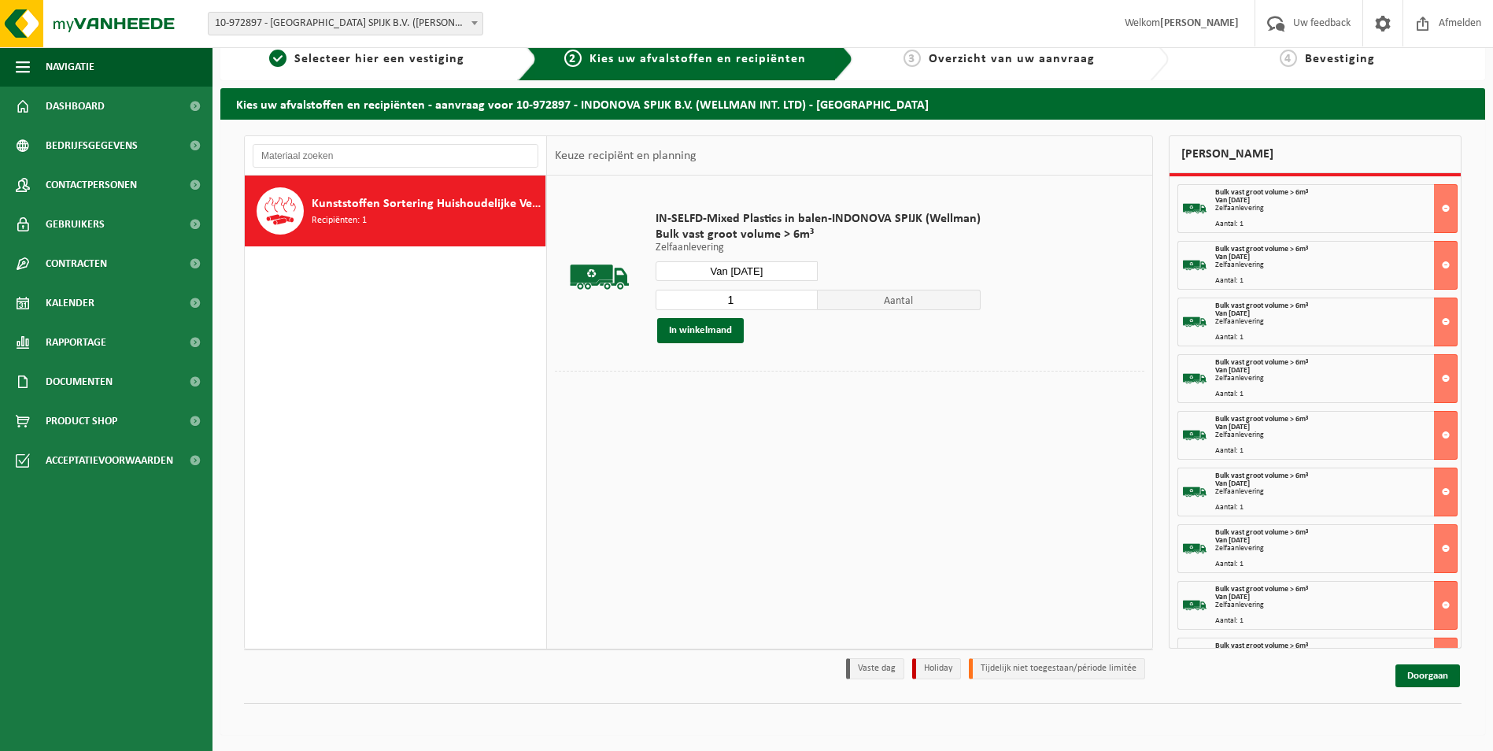
scroll to position [0, 0]
